Goal: Task Accomplishment & Management: Manage account settings

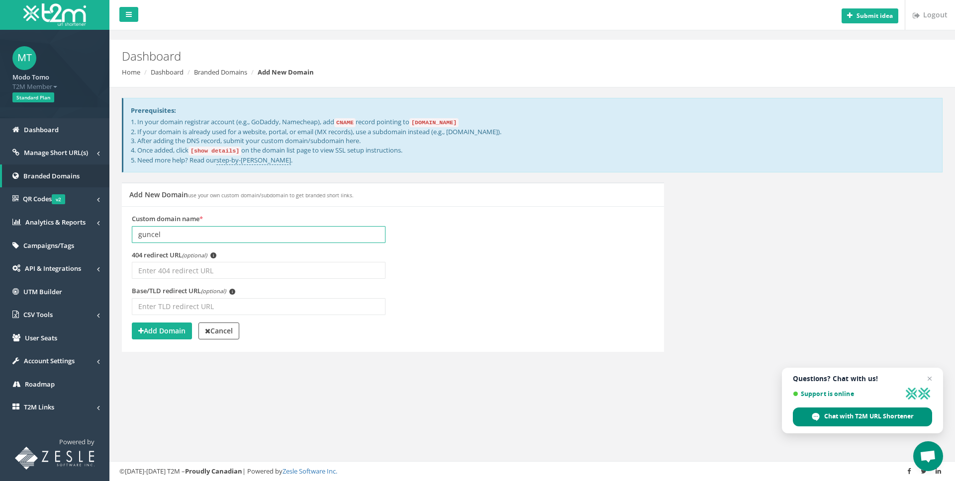
click at [169, 237] on input "guncel" at bounding box center [259, 234] width 254 height 17
paste input "[DOMAIN_NAME]"
type input "[DOMAIN_NAME]"
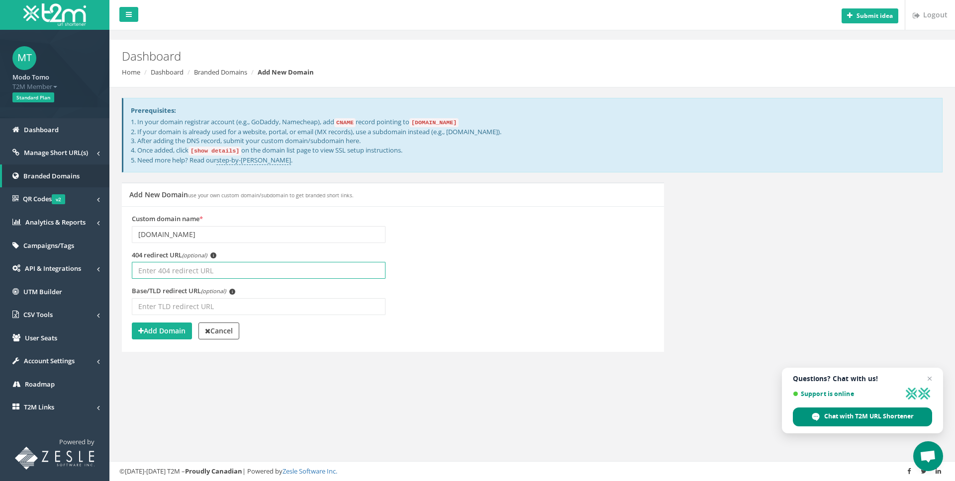
click at [217, 270] on input "404 redirect URL (optional) i" at bounding box center [259, 270] width 254 height 17
click at [176, 327] on strong "Add Domain" at bounding box center [161, 330] width 47 height 9
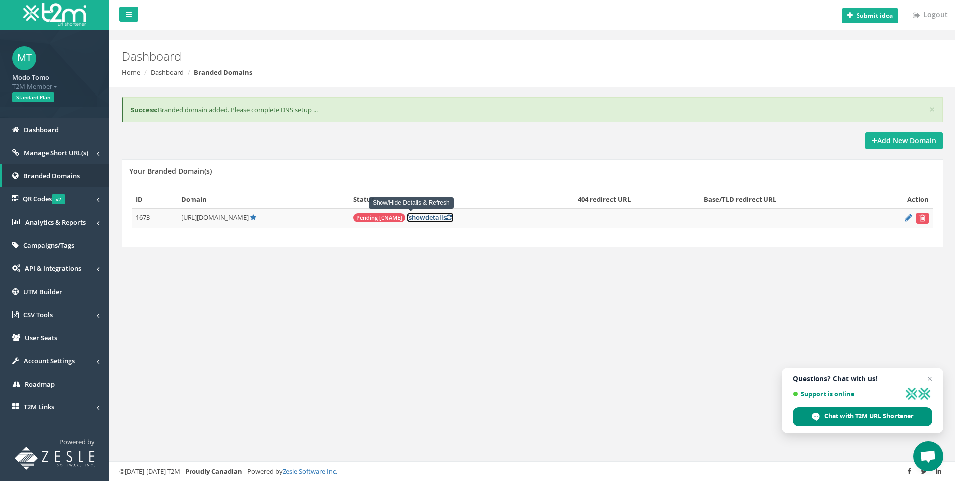
click at [415, 217] on link "[ show details ]" at bounding box center [430, 217] width 47 height 9
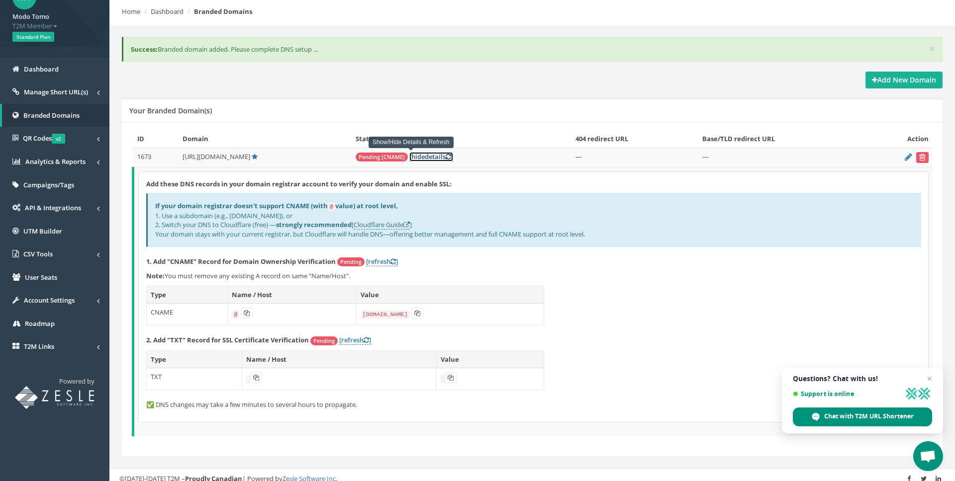
scroll to position [63, 0]
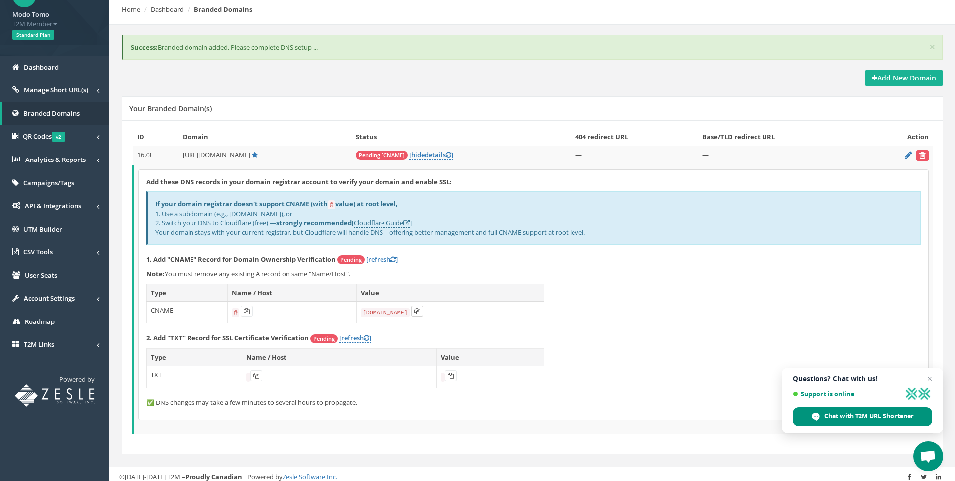
click at [416, 312] on icon at bounding box center [417, 311] width 6 height 6
click at [415, 308] on icon at bounding box center [417, 311] width 6 height 6
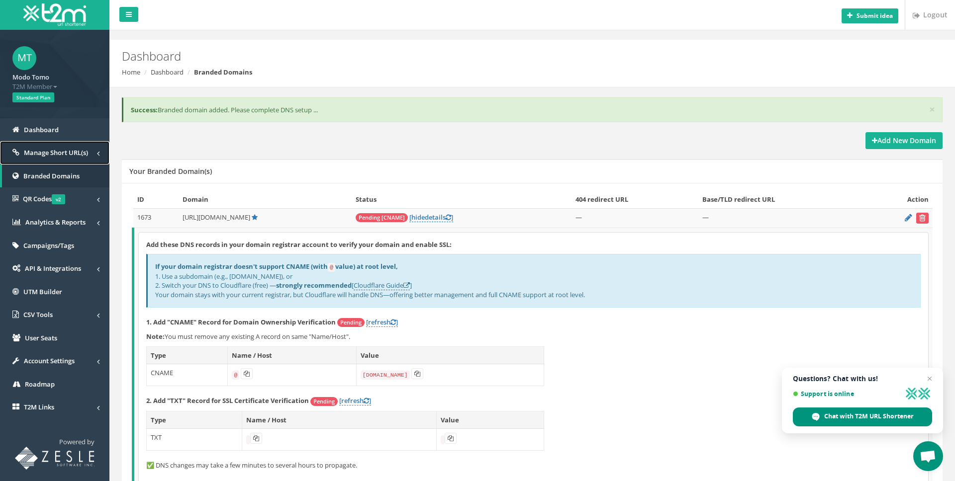
click at [51, 153] on span "Manage Short URL(s)" at bounding box center [56, 152] width 64 height 9
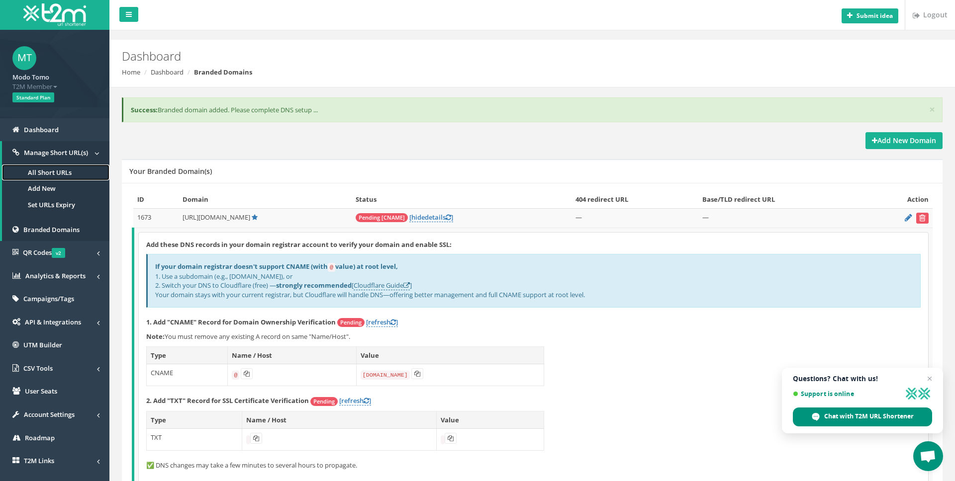
click at [55, 175] on link "All Short URLs" at bounding box center [55, 173] width 107 height 16
